Goal: Task Accomplishment & Management: Manage account settings

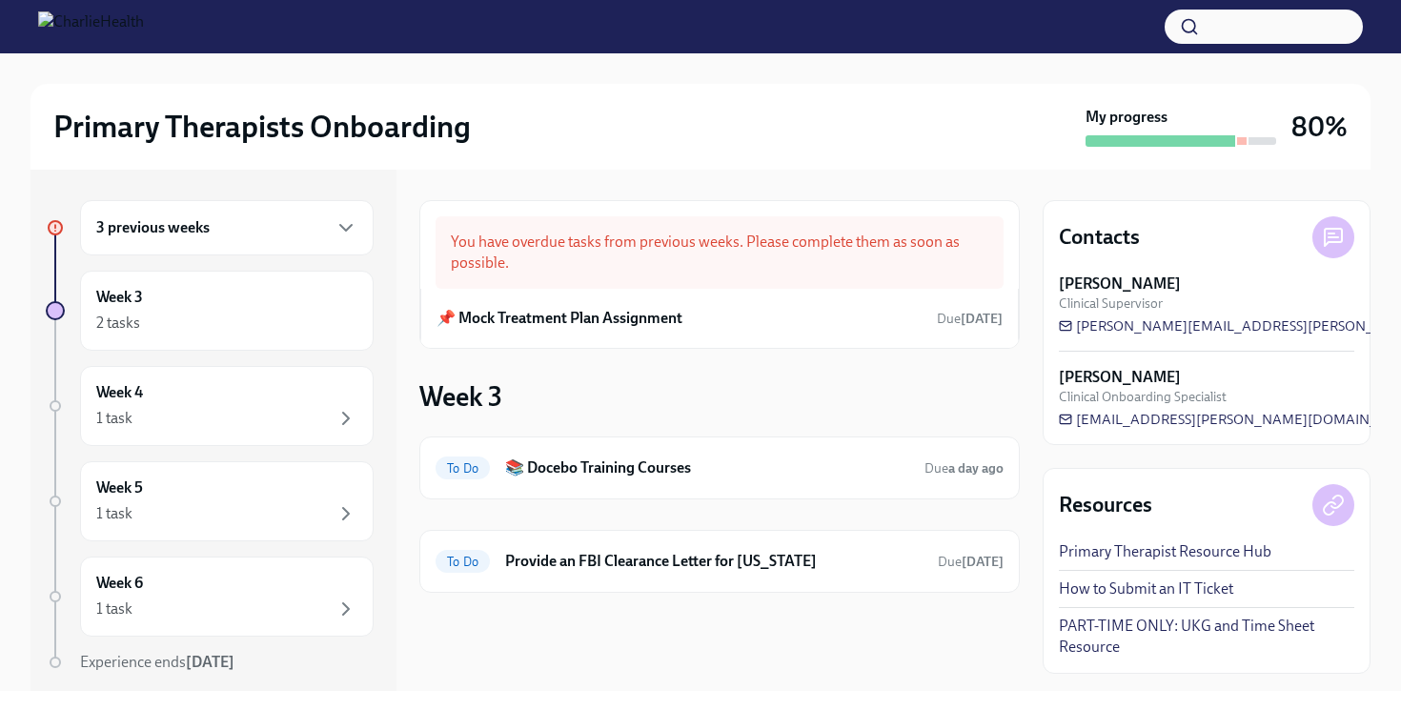
click at [329, 212] on div "3 previous weeks" at bounding box center [226, 227] width 293 height 55
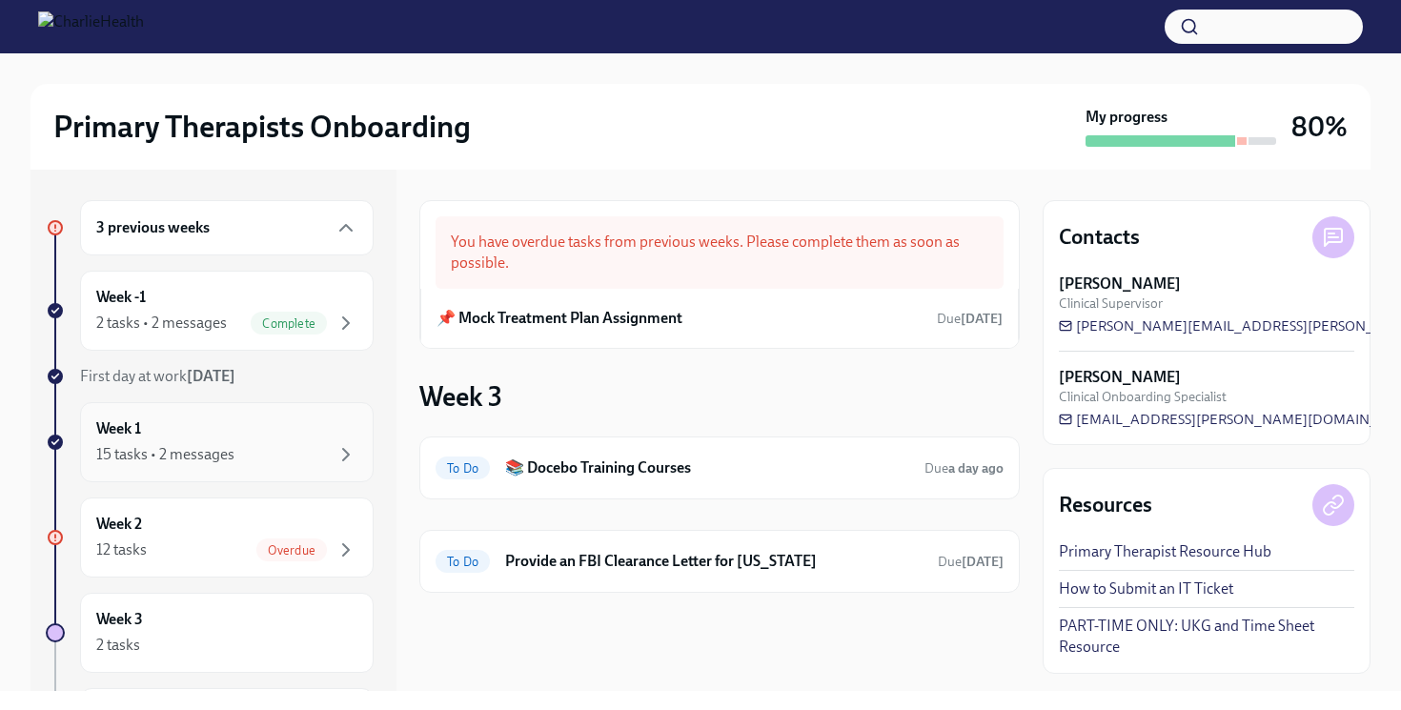
click at [315, 444] on div "15 tasks • 2 messages" at bounding box center [226, 454] width 261 height 23
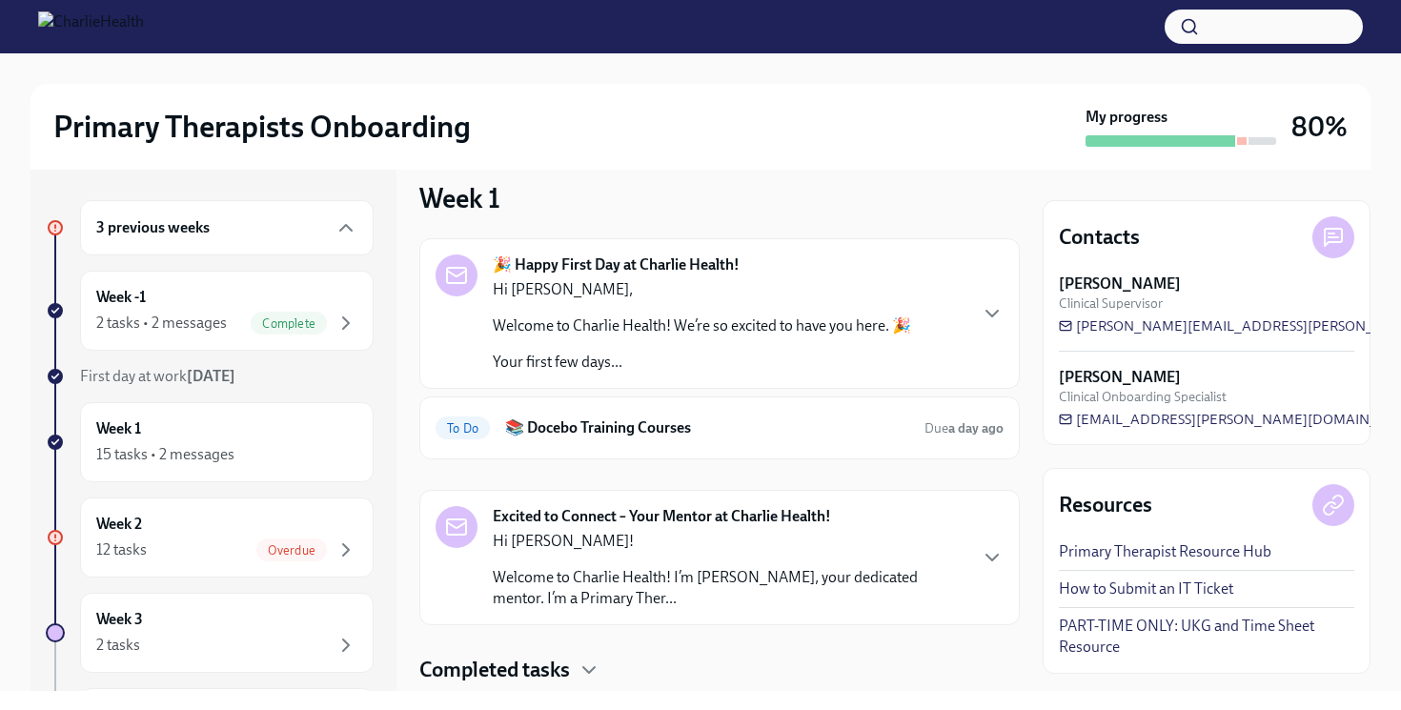
scroll to position [73, 0]
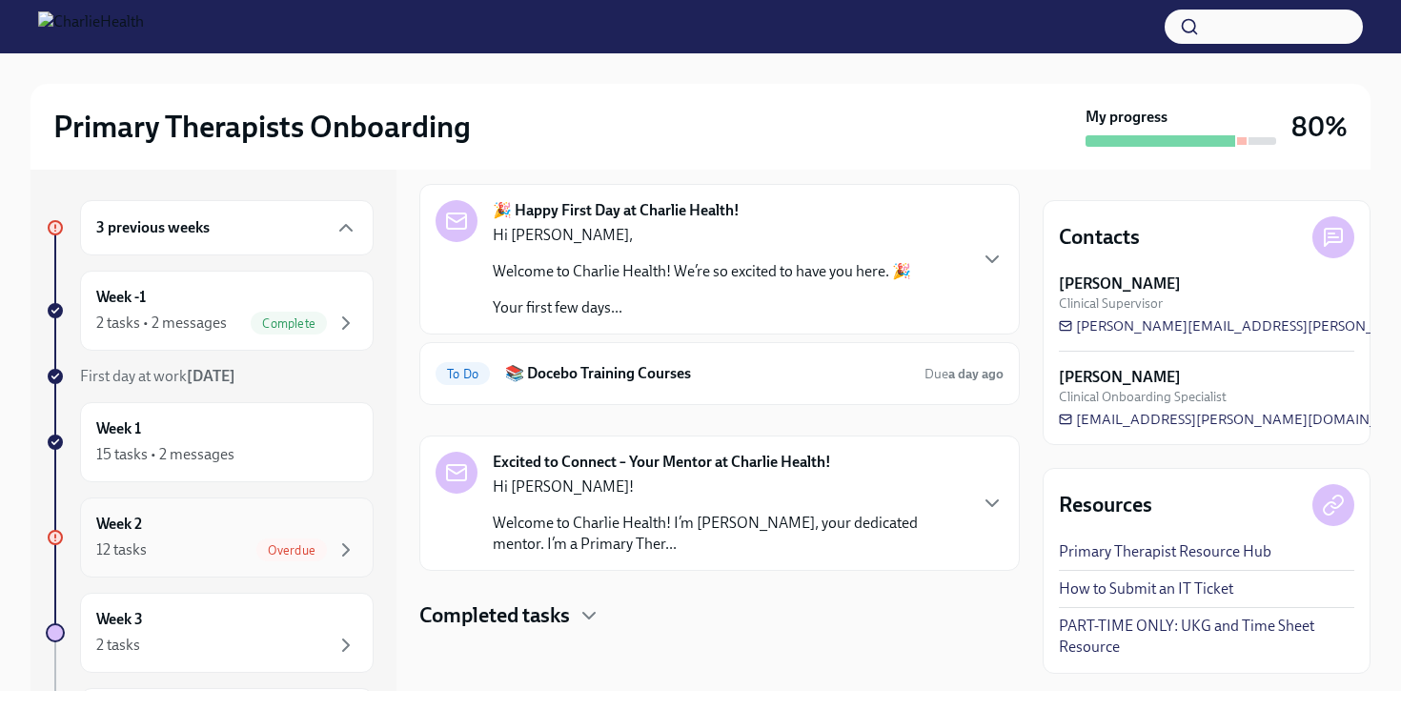
click at [218, 542] on div "12 tasks Overdue" at bounding box center [226, 549] width 261 height 23
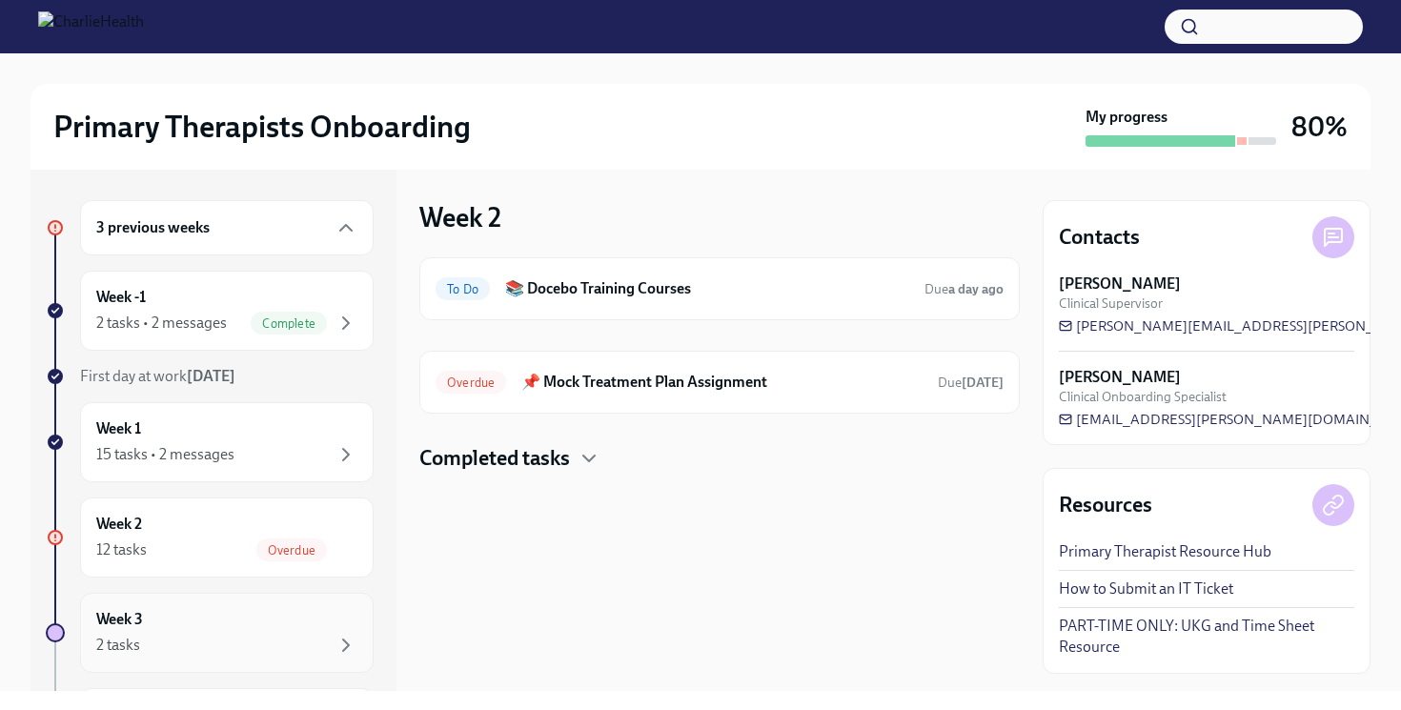
click at [263, 615] on div "Week 3 2 tasks" at bounding box center [226, 633] width 261 height 48
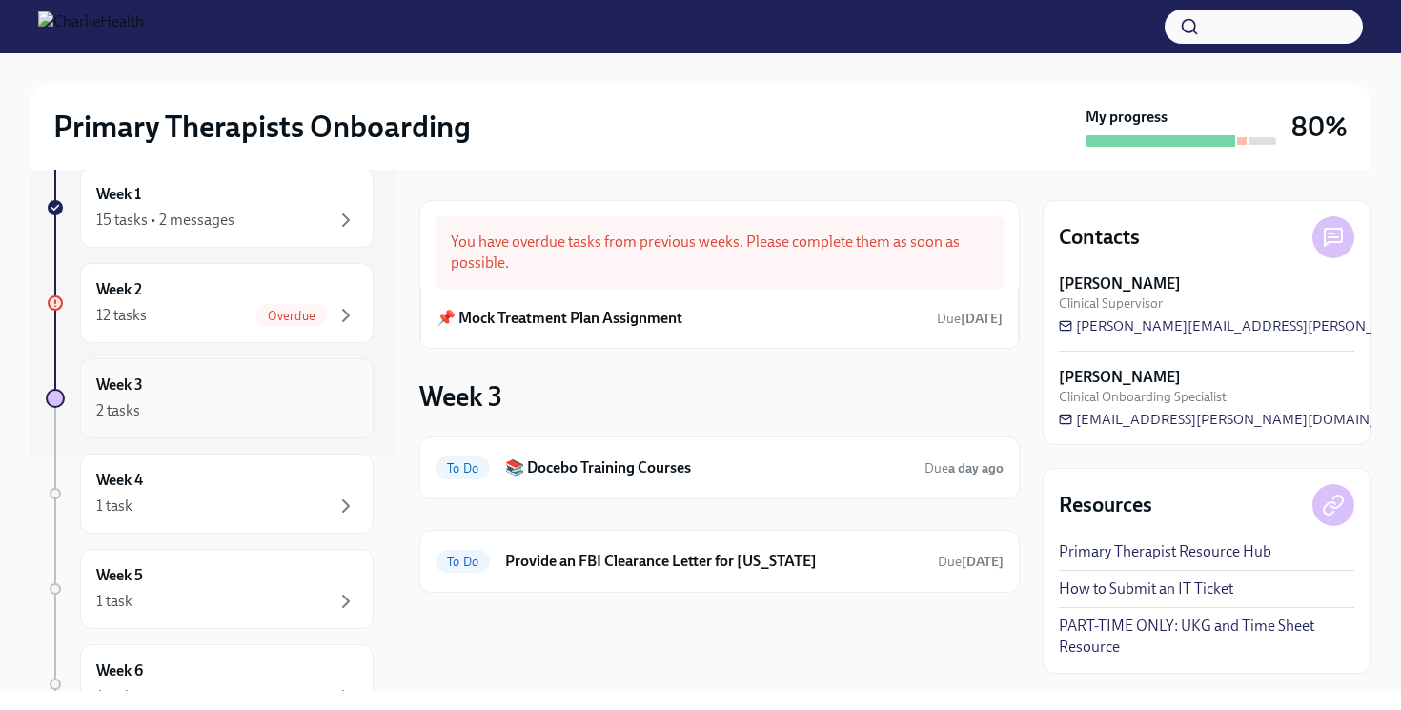
scroll to position [260, 0]
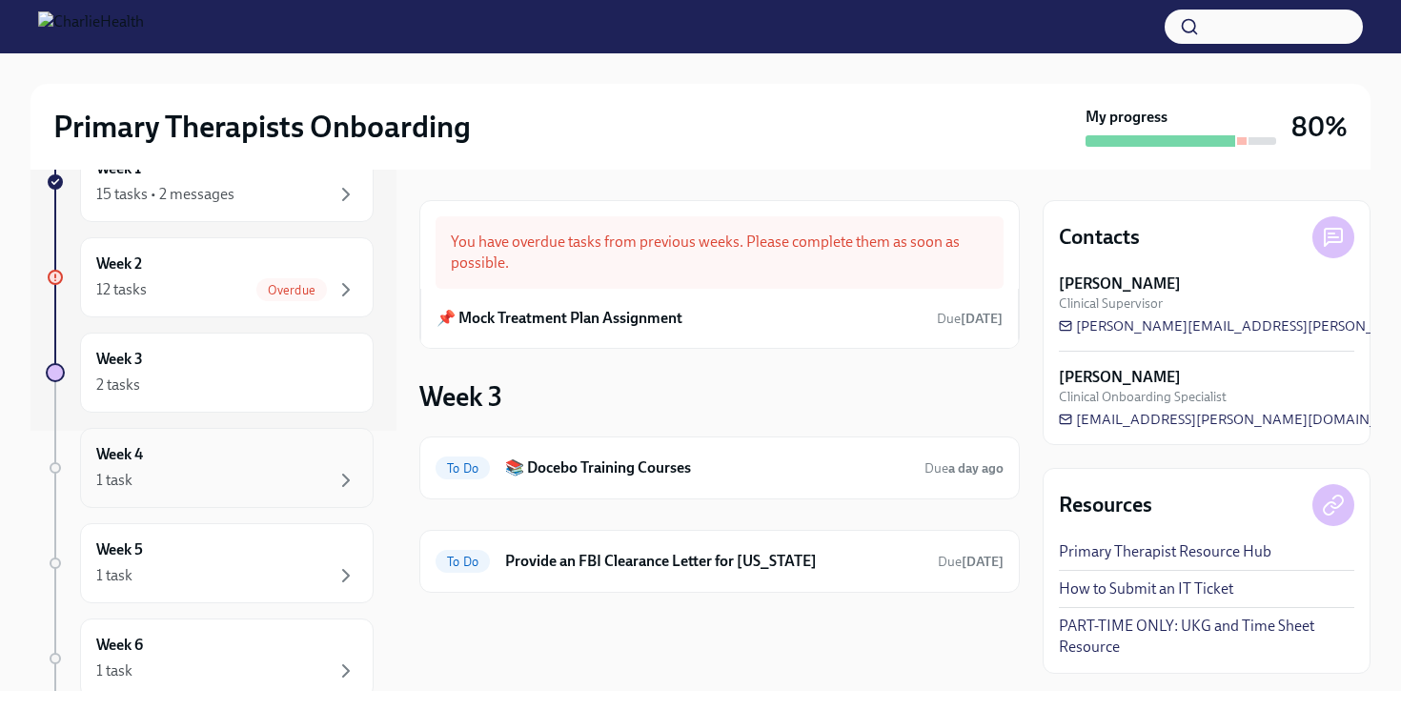
click at [275, 491] on div "1 task" at bounding box center [226, 480] width 261 height 23
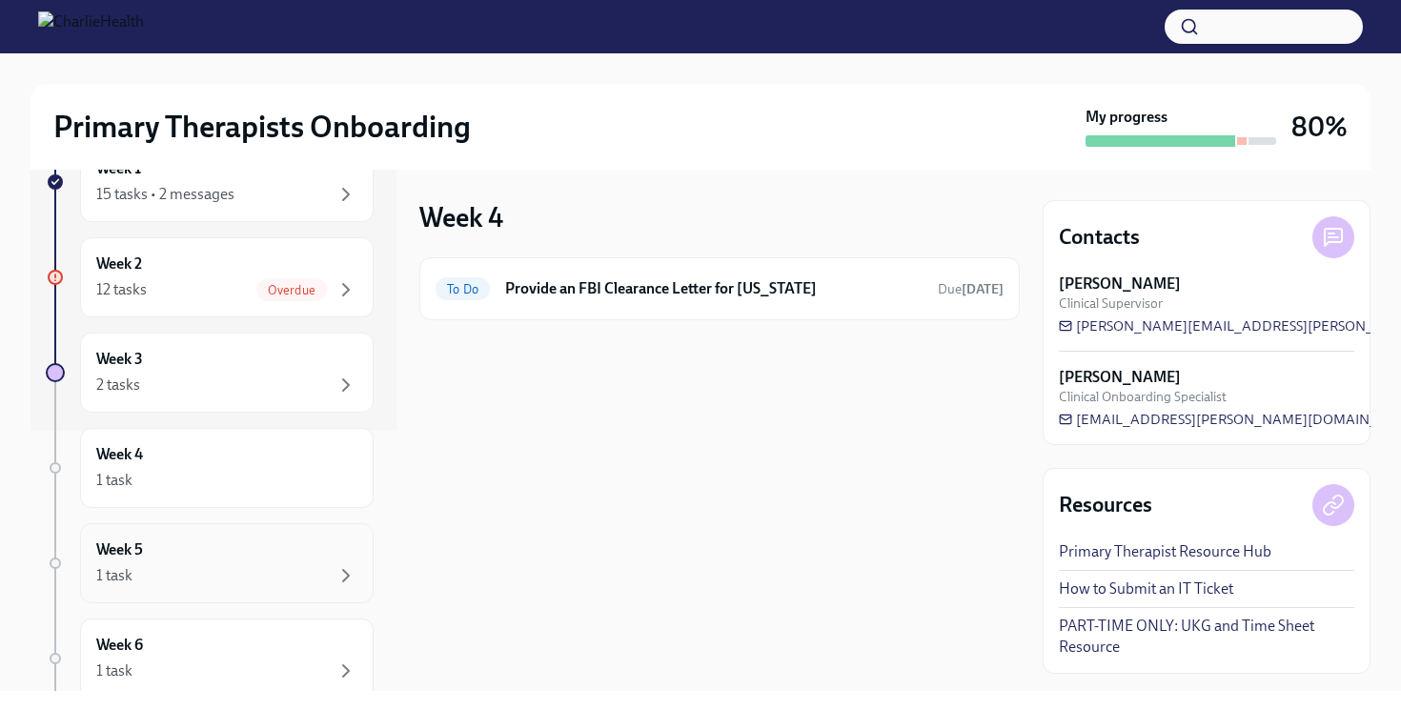
click at [277, 570] on div "1 task" at bounding box center [226, 575] width 261 height 23
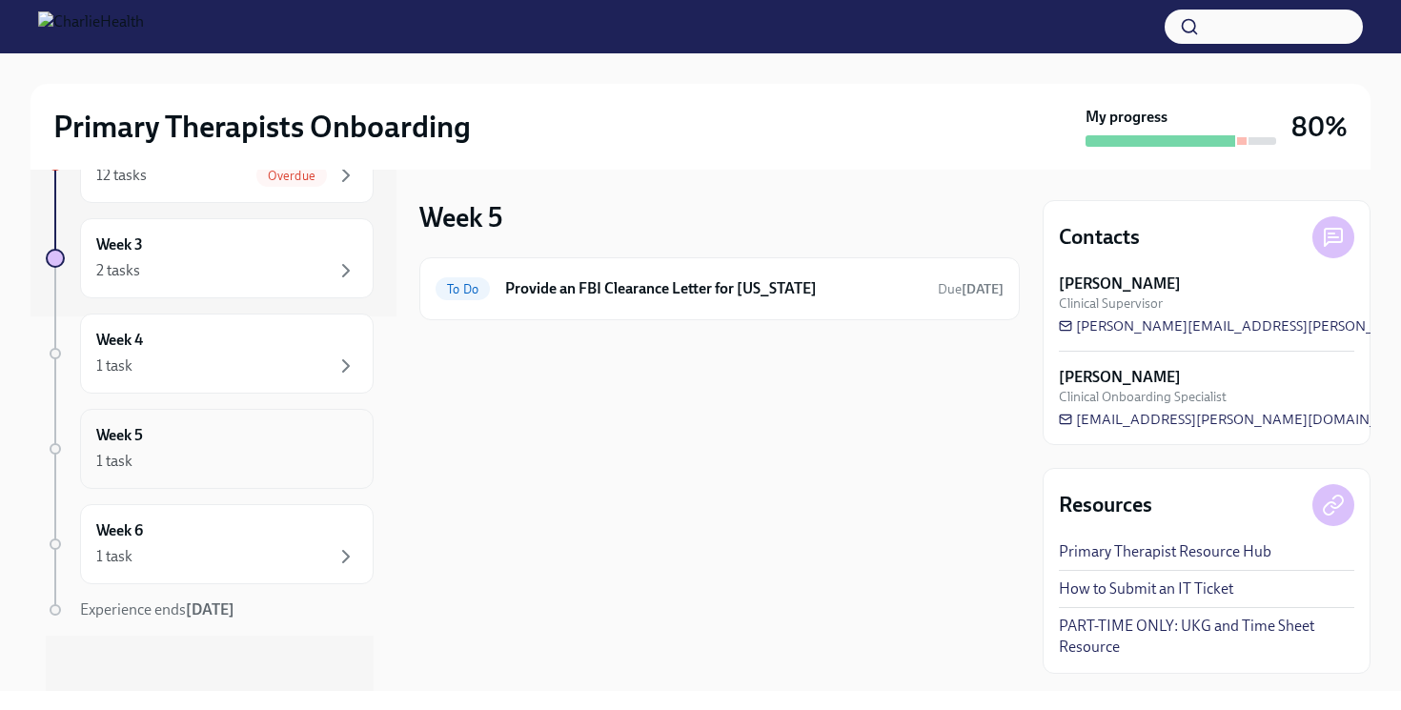
scroll to position [376, 0]
click at [287, 534] on div "Week 6 1 task" at bounding box center [226, 542] width 261 height 48
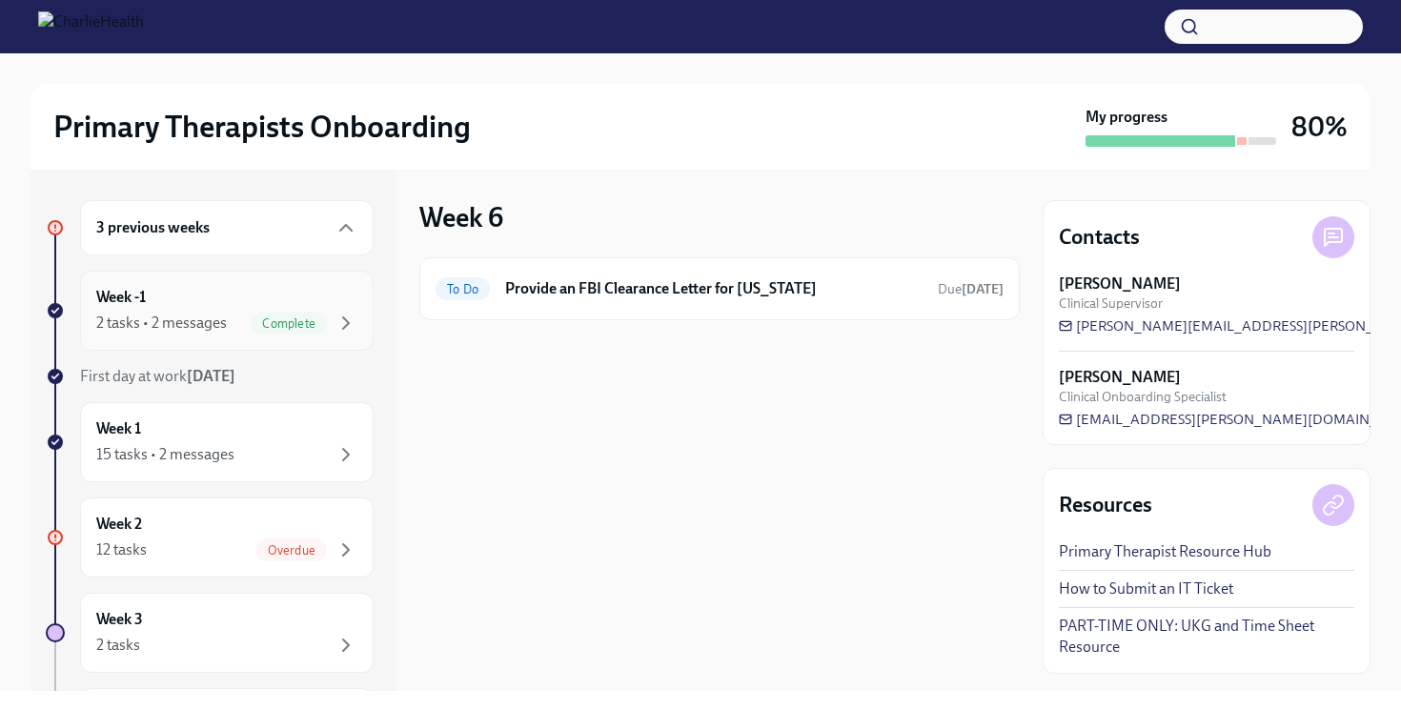
click at [273, 333] on div "Complete" at bounding box center [289, 323] width 76 height 23
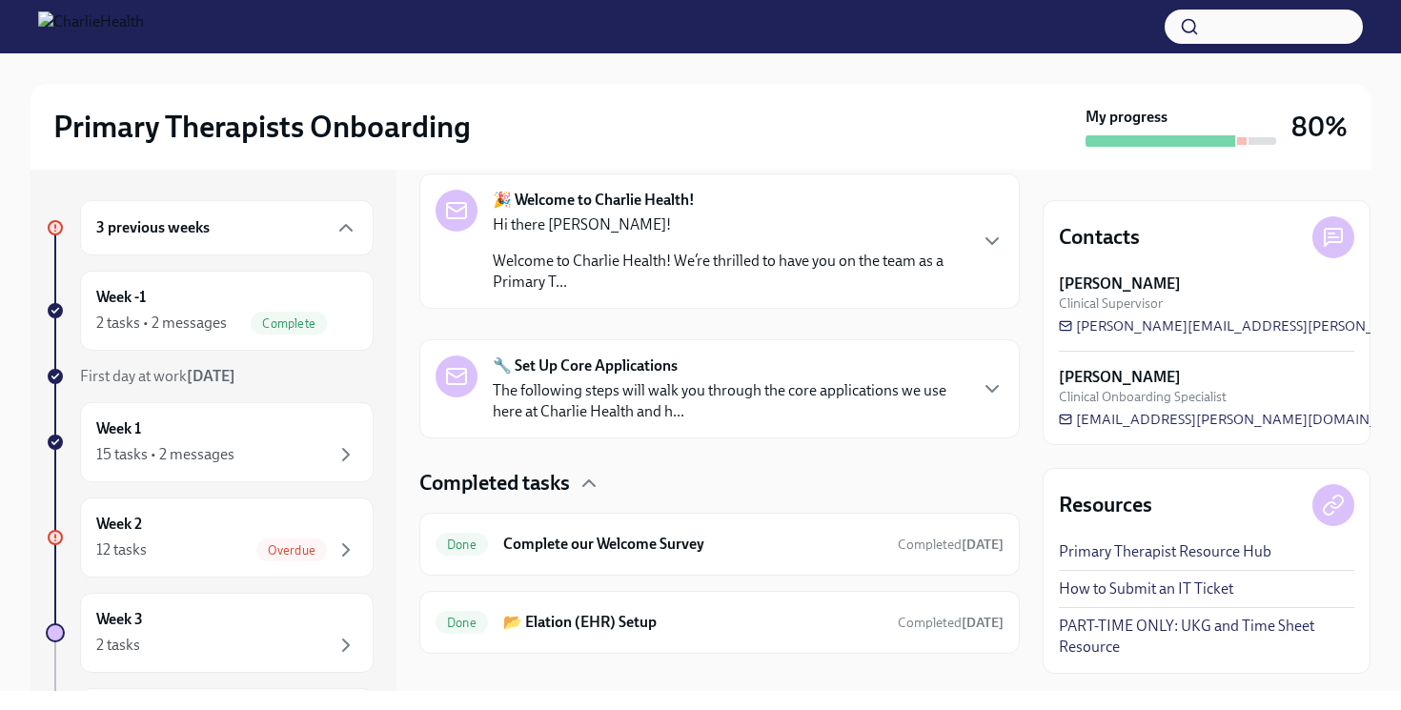
scroll to position [334, 0]
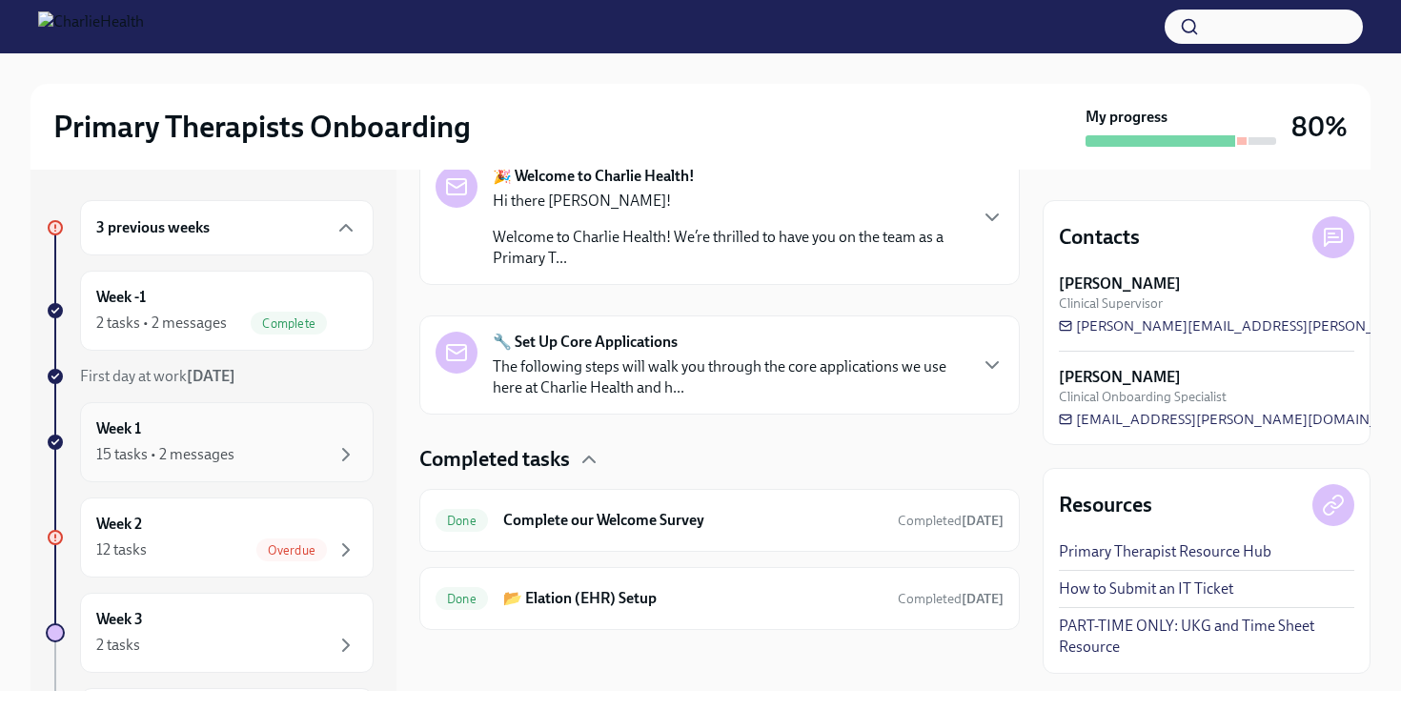
click at [251, 449] on div "15 tasks • 2 messages" at bounding box center [226, 454] width 261 height 23
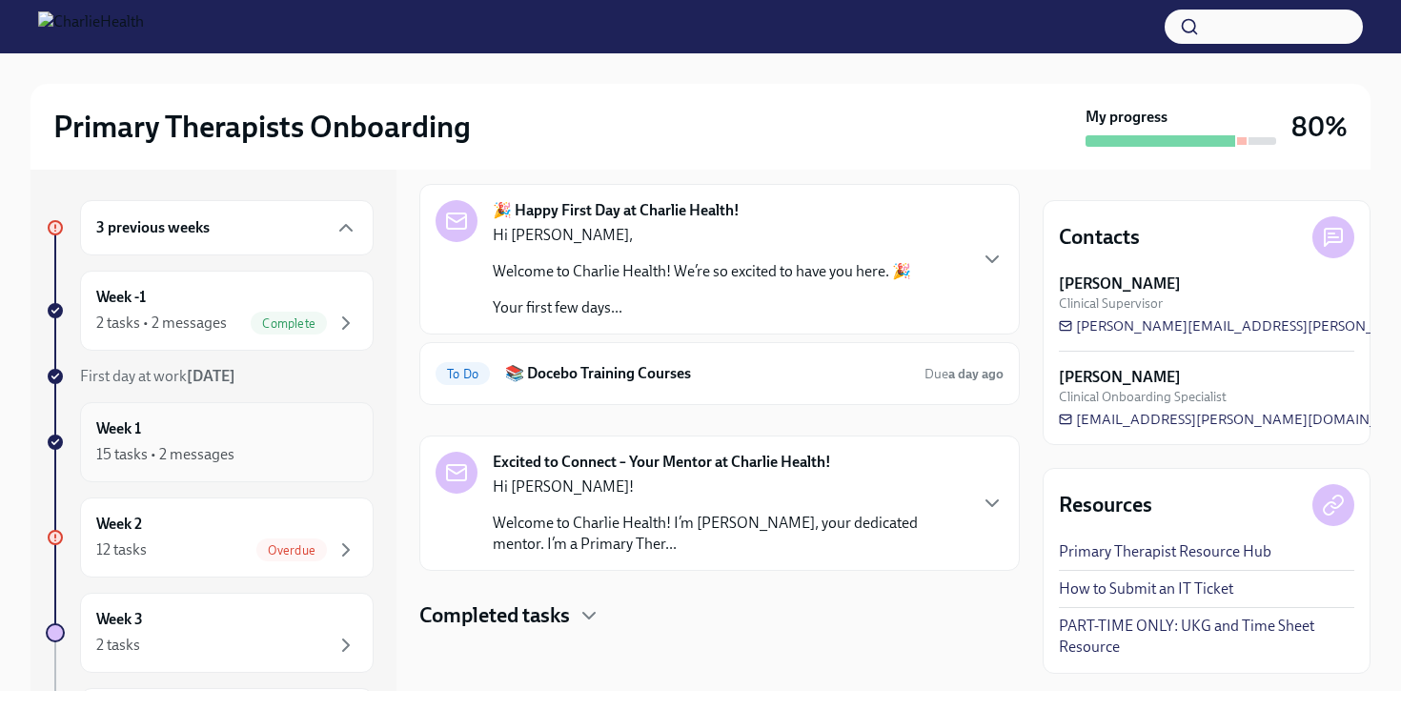
scroll to position [73, 0]
click at [510, 602] on h4 "Completed tasks" at bounding box center [494, 615] width 151 height 29
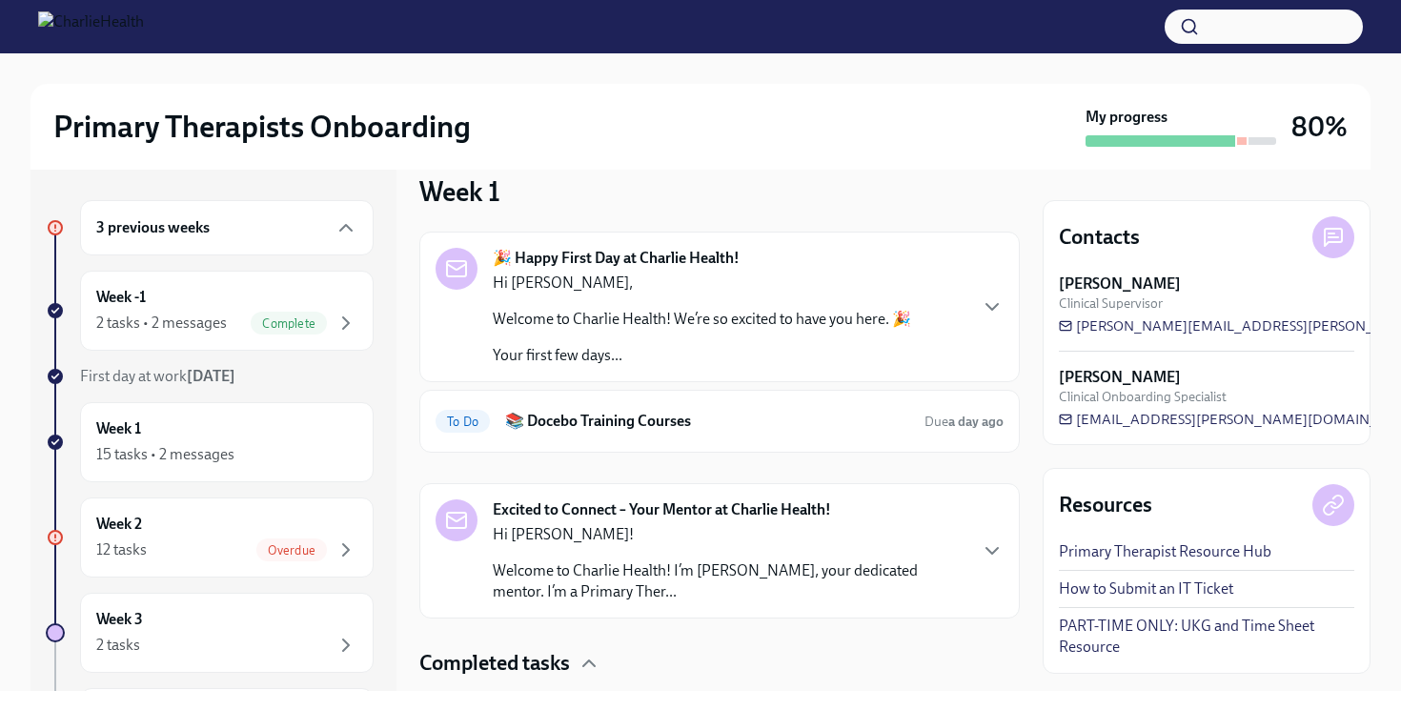
scroll to position [0, 0]
